Goal: Information Seeking & Learning: Learn about a topic

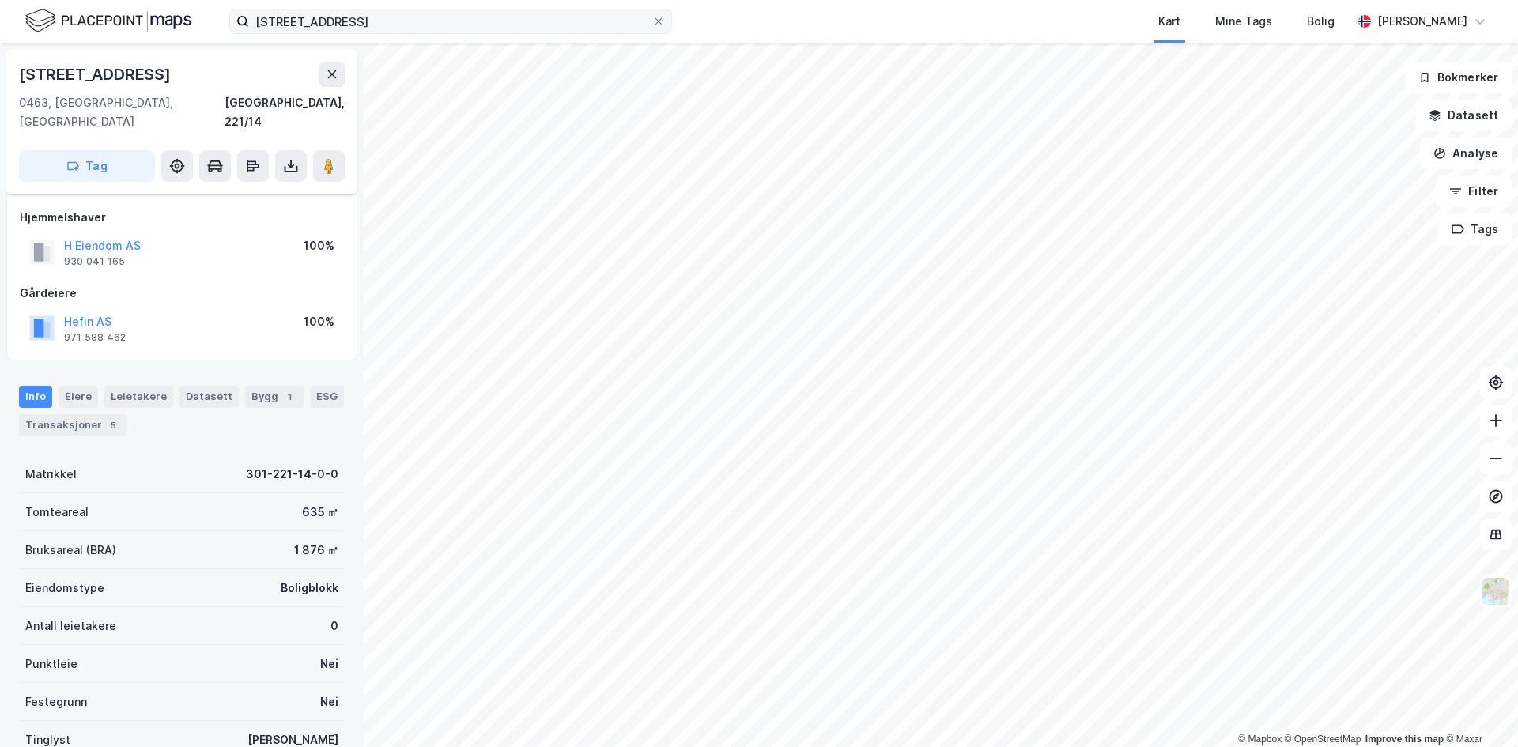
scroll to position [114, 0]
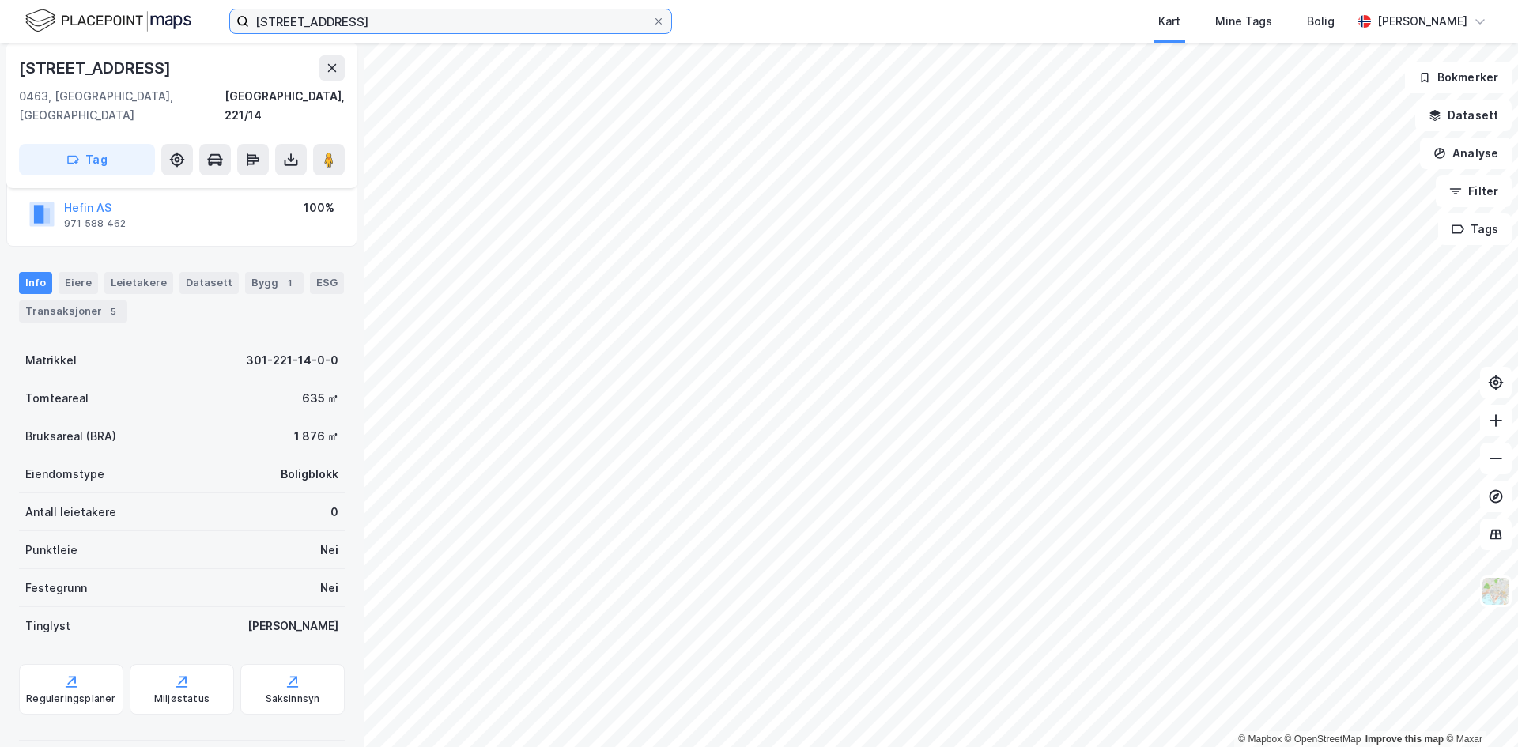
click at [302, 19] on input "[STREET_ADDRESS]" at bounding box center [450, 21] width 403 height 24
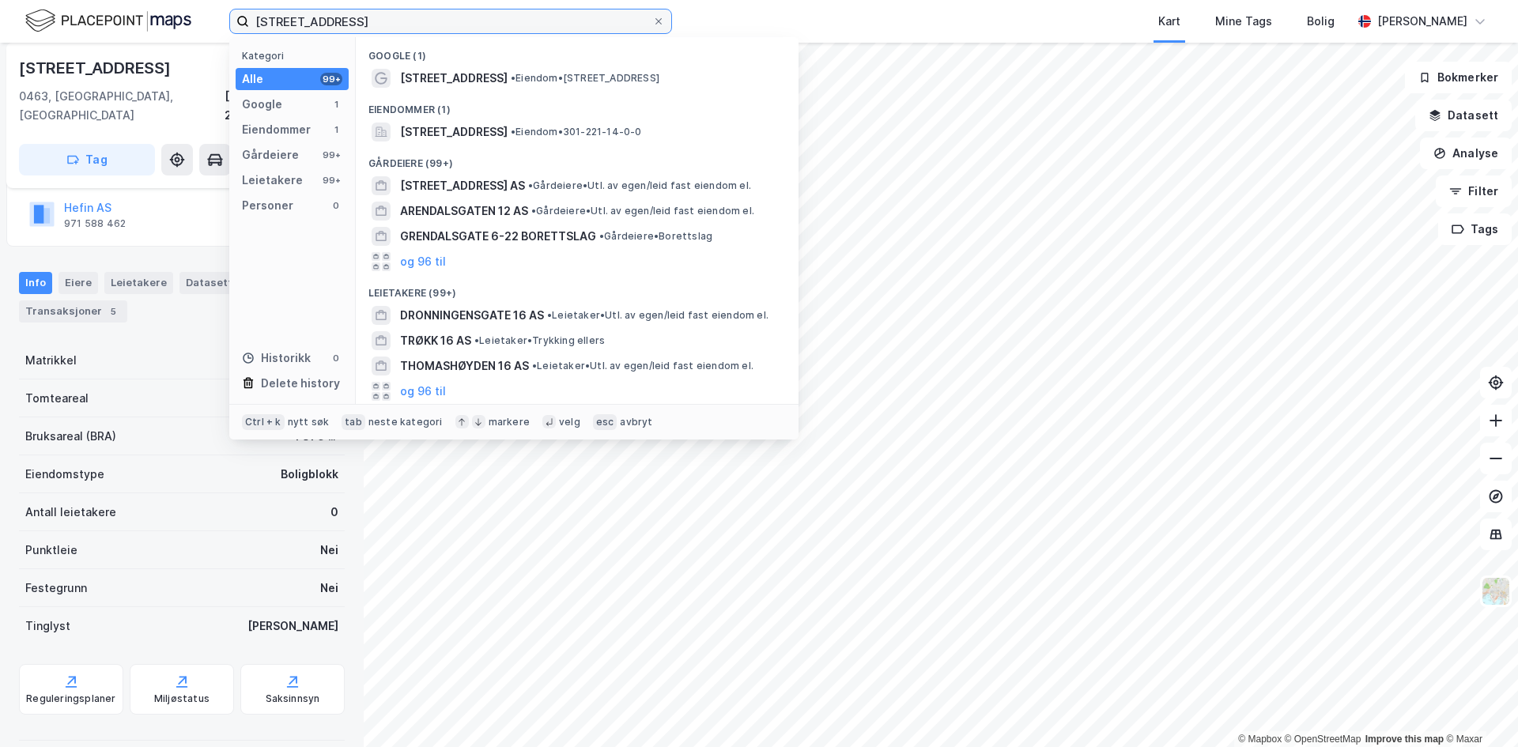
click at [302, 19] on input "[STREET_ADDRESS]" at bounding box center [450, 21] width 403 height 24
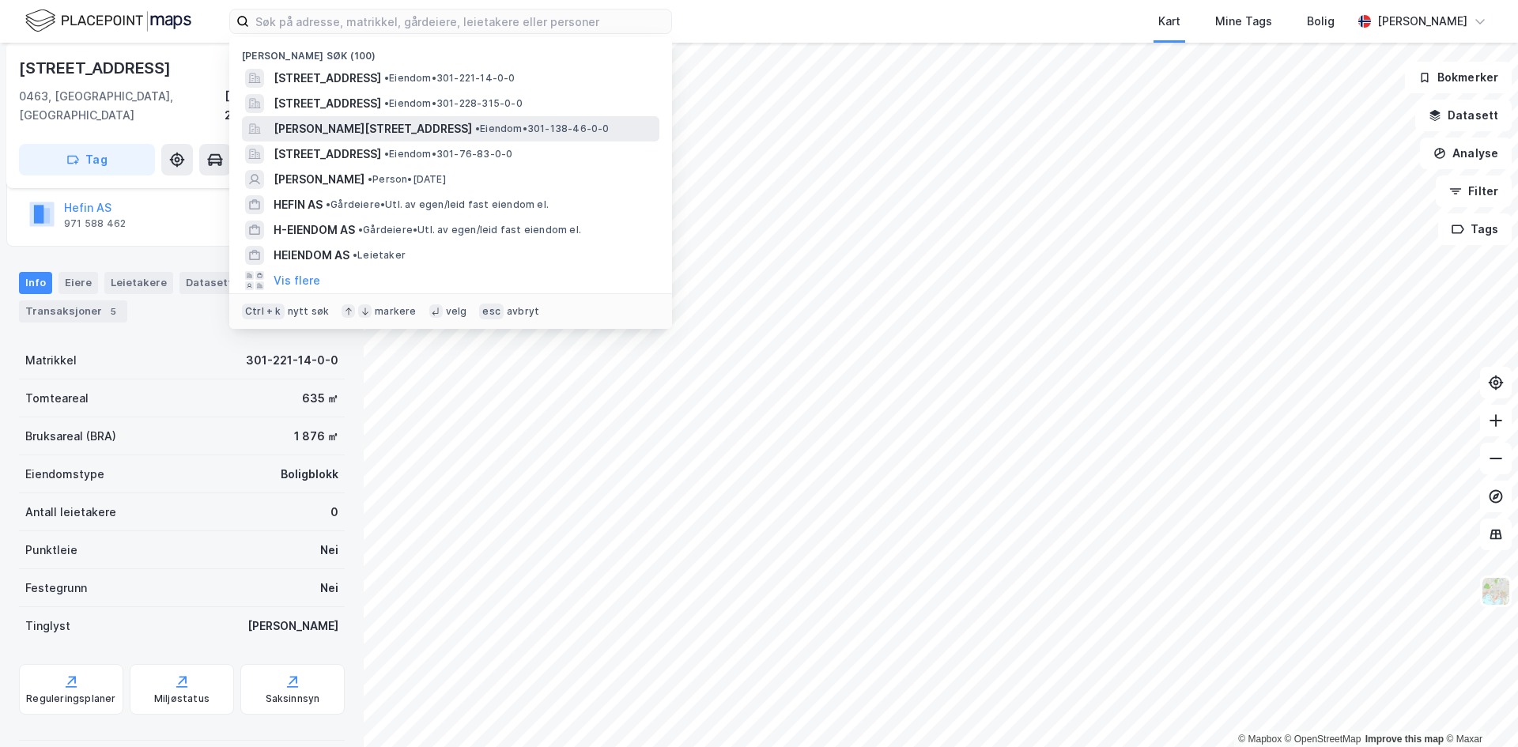
click at [438, 131] on span "[PERSON_NAME][STREET_ADDRESS]" at bounding box center [373, 128] width 198 height 19
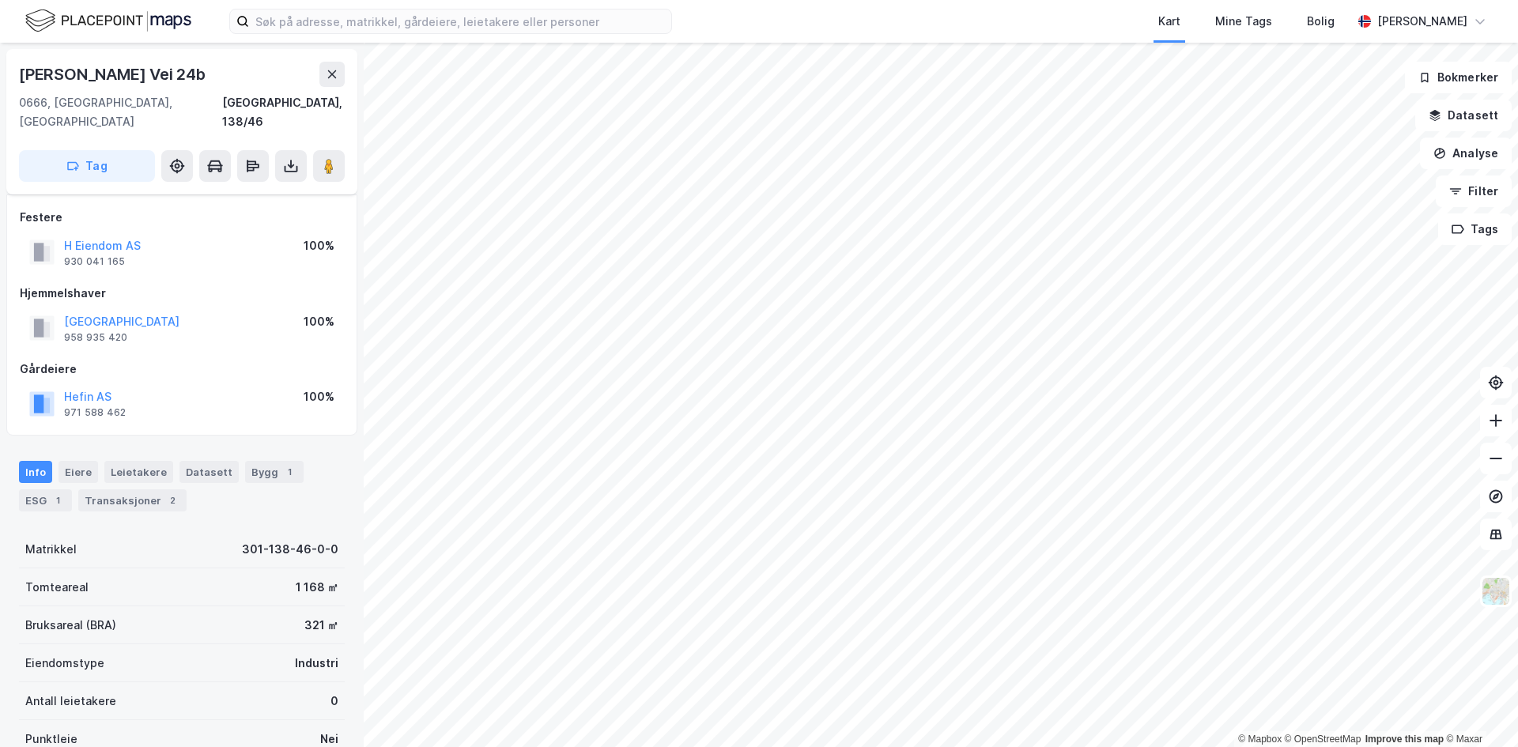
scroll to position [114, 0]
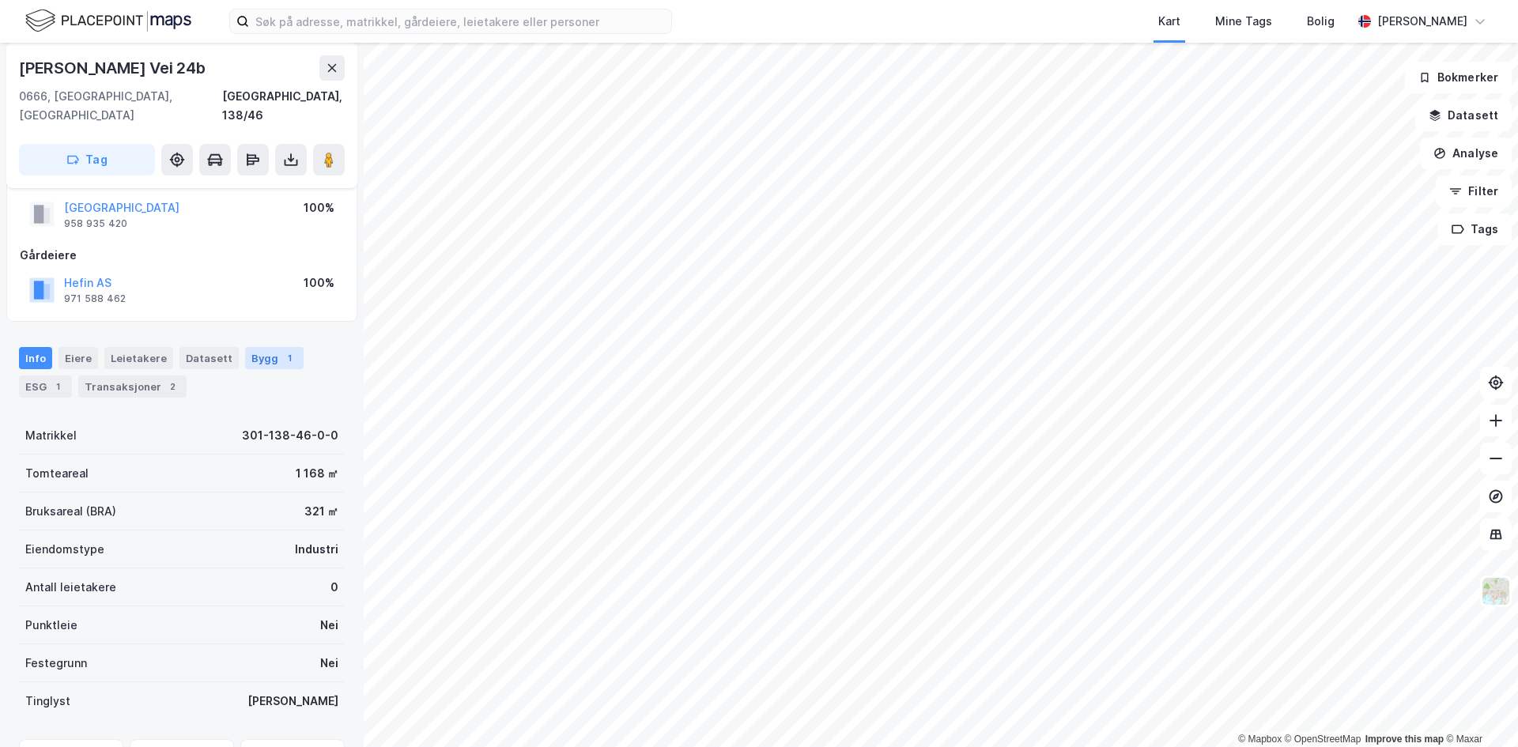
click at [258, 347] on div "Bygg 1" at bounding box center [274, 358] width 59 height 22
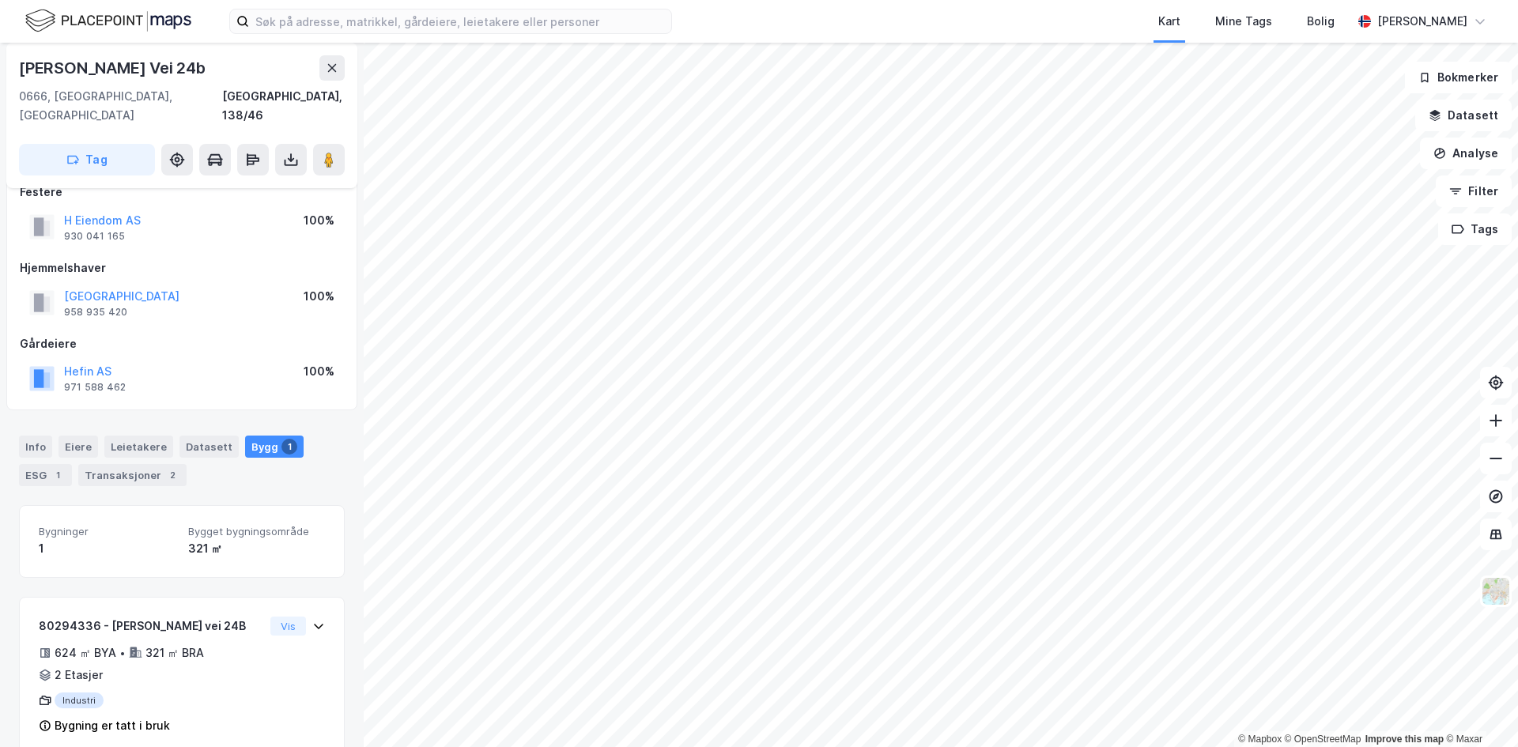
scroll to position [33, 0]
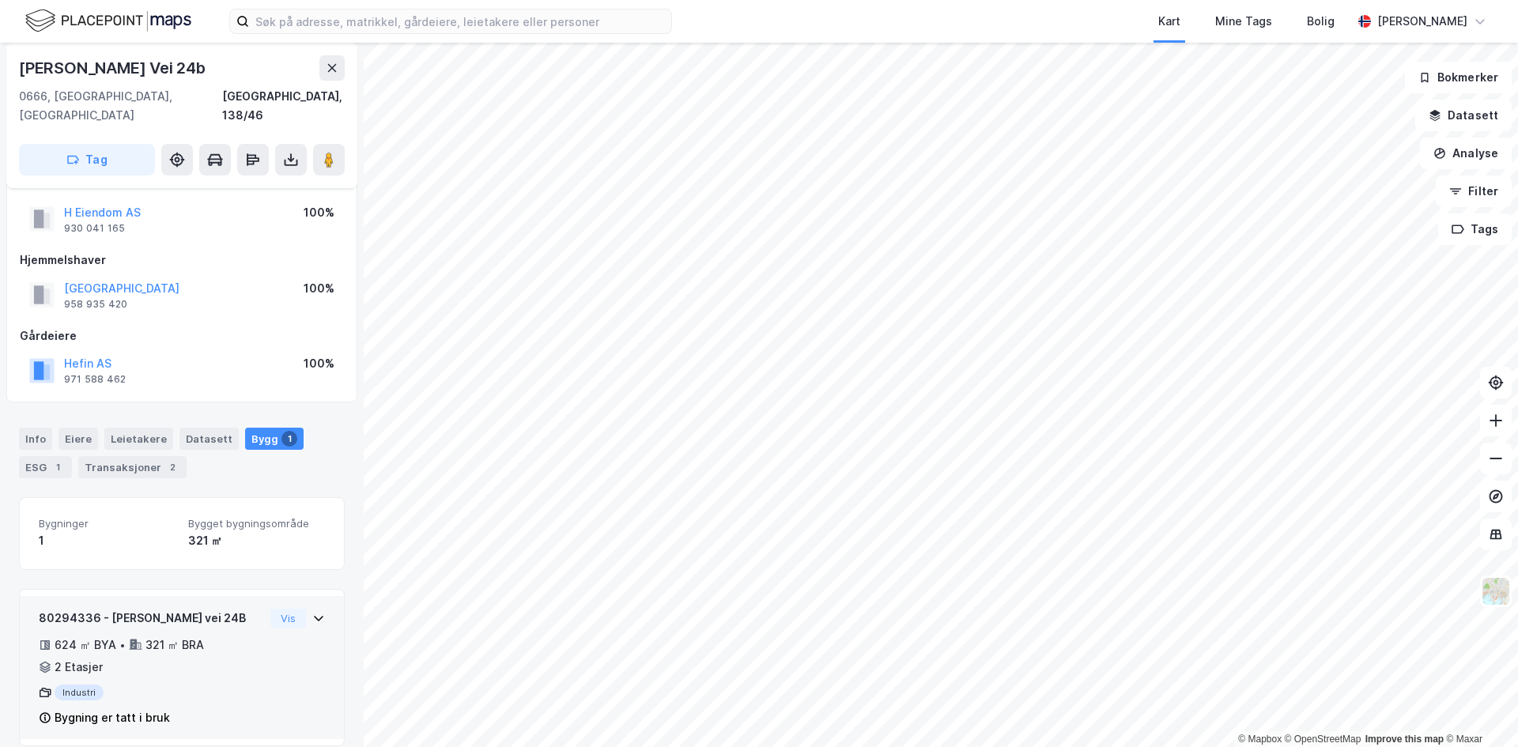
click at [124, 685] on div "Industri" at bounding box center [151, 693] width 225 height 16
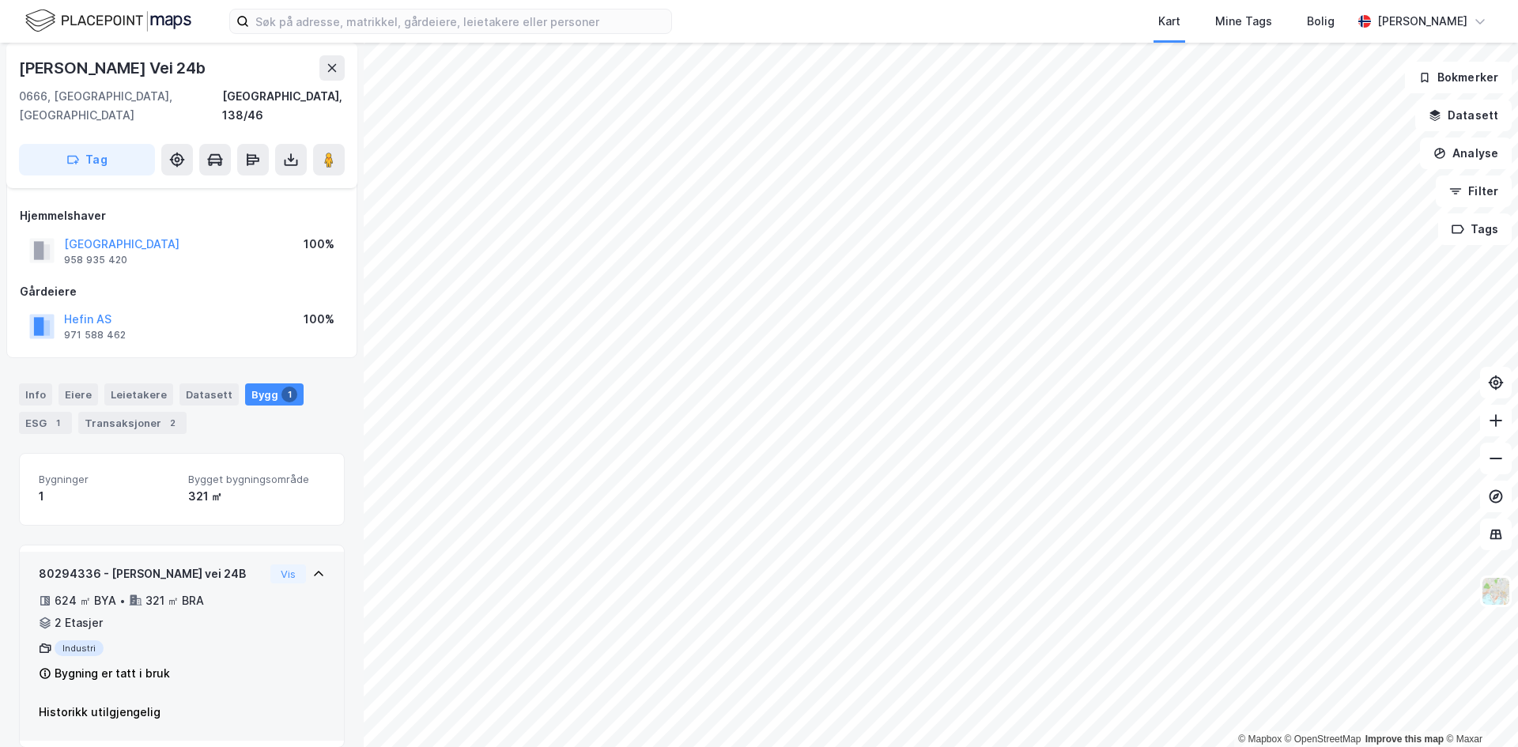
scroll to position [78, 0]
